Goal: Task Accomplishment & Management: Manage account settings

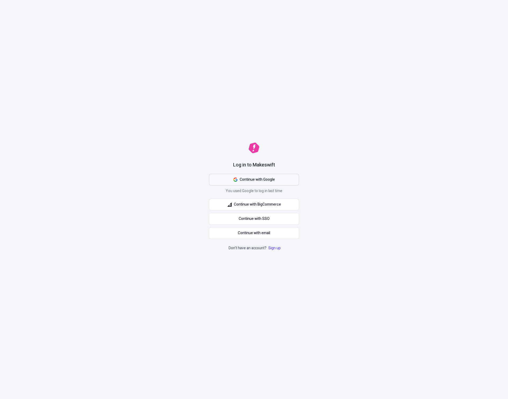
click at [277, 180] on button "Continue with Google" at bounding box center [254, 180] width 90 height 12
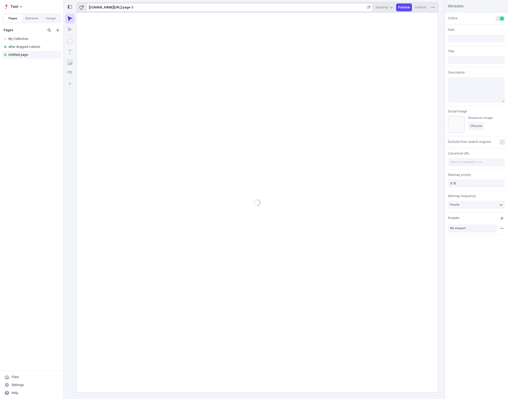
type input "/page-3"
click at [19, 387] on div "Settings" at bounding box center [18, 385] width 12 height 4
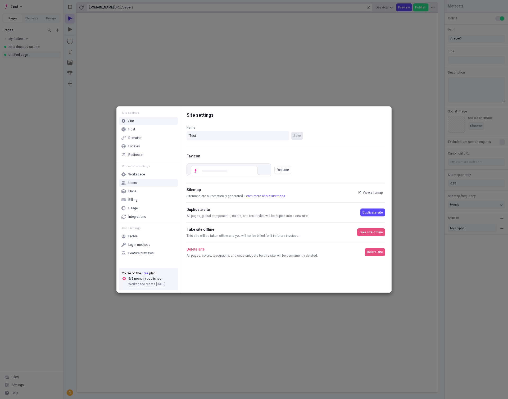
click at [134, 182] on div "Users" at bounding box center [132, 183] width 9 height 4
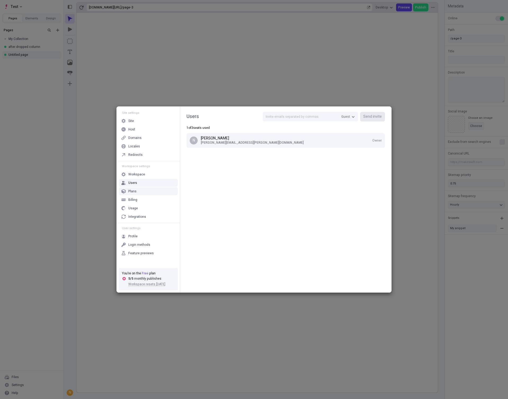
click at [211, 139] on p "[PERSON_NAME]" at bounding box center [286, 138] width 171 height 4
click at [217, 144] on p "[PERSON_NAME][EMAIL_ADDRESS][PERSON_NAME][DOMAIN_NAME]" at bounding box center [286, 142] width 171 height 4
click at [334, 192] on div "Users Guest Send invite 1 of 3 seats used N [PERSON_NAME] [PERSON_NAME][EMAIL_A…" at bounding box center [285, 200] width 211 height 186
click at [138, 172] on div "Workspace" at bounding box center [136, 174] width 17 height 4
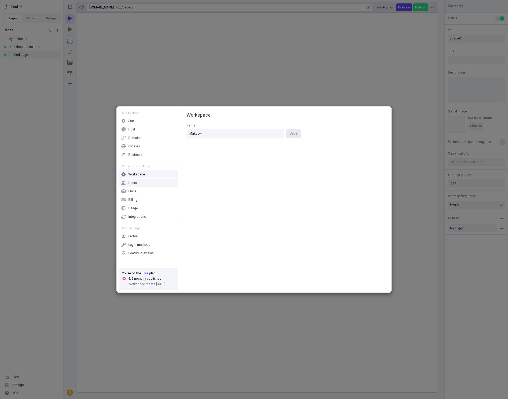
click at [132, 182] on div "Users" at bounding box center [132, 183] width 9 height 4
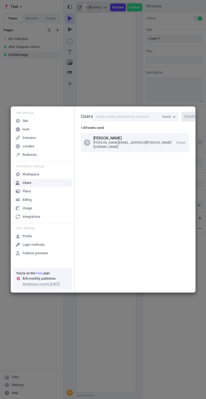
click at [158, 224] on div "Users Guest Send invite 1 of 3 seats used N [PERSON_NAME] [PERSON_NAME][EMAIL_A…" at bounding box center [134, 200] width 121 height 186
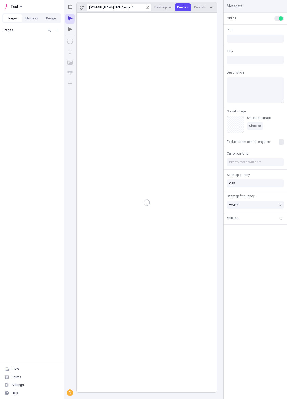
type input "/page-3"
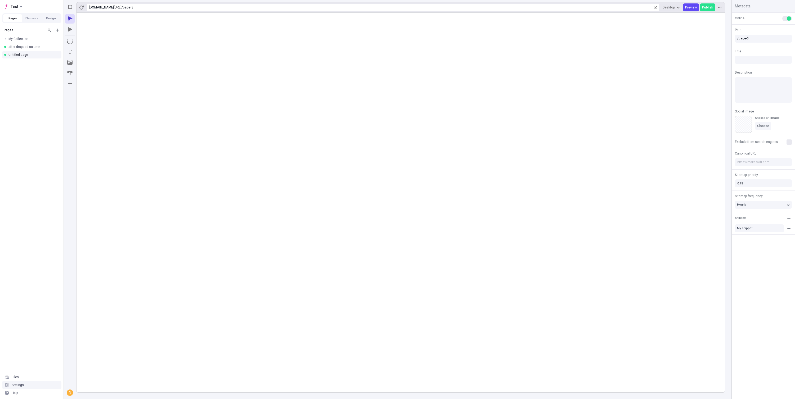
click at [19, 385] on div "Settings" at bounding box center [18, 385] width 12 height 4
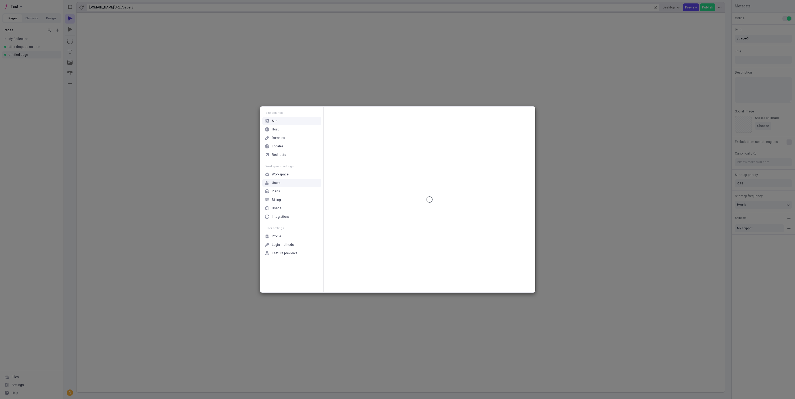
click at [206, 181] on div "Users" at bounding box center [291, 183] width 59 height 8
